Goal: Find specific page/section: Find specific page/section

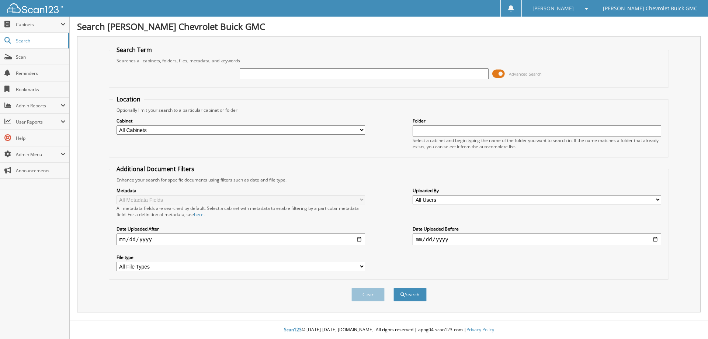
click at [285, 71] on input "text" at bounding box center [364, 73] width 249 height 11
type input "98275"
click at [393, 288] on button "Search" at bounding box center [409, 295] width 33 height 14
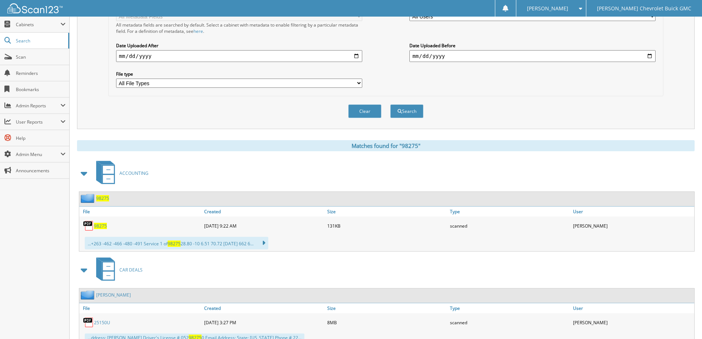
scroll to position [184, 0]
click at [97, 226] on span "98275" at bounding box center [100, 225] width 13 height 6
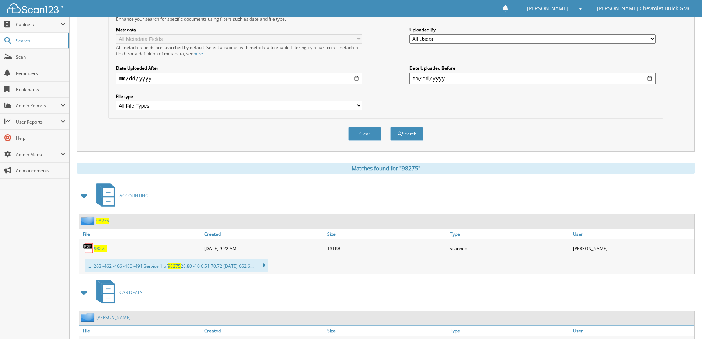
scroll to position [148, 0]
